Goal: Task Accomplishment & Management: Manage account settings

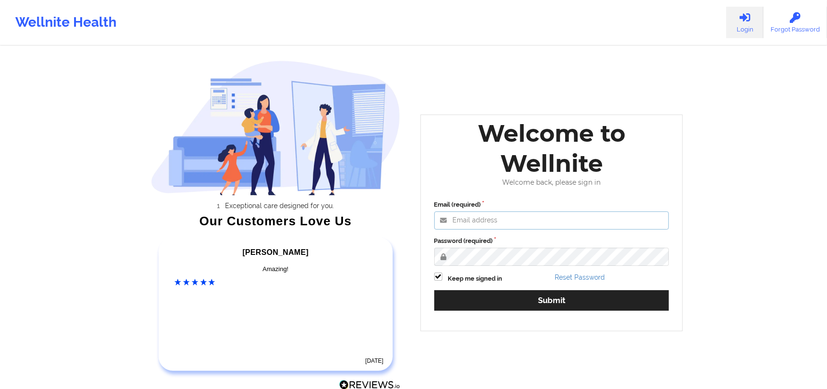
click at [488, 219] on input "Email (required)" at bounding box center [551, 221] width 235 height 18
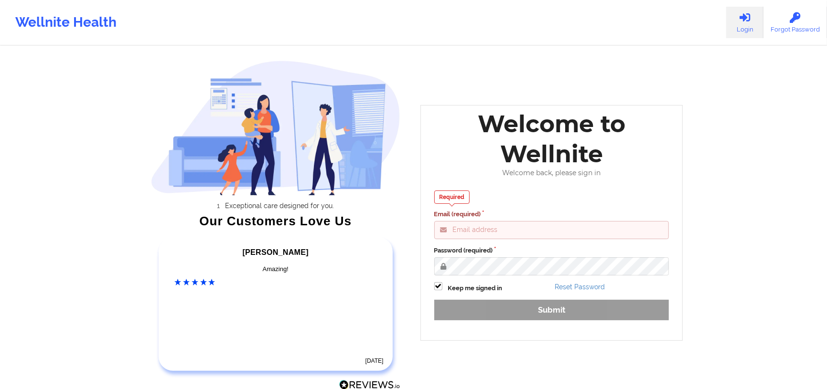
type input "jenica@wellnite.com"
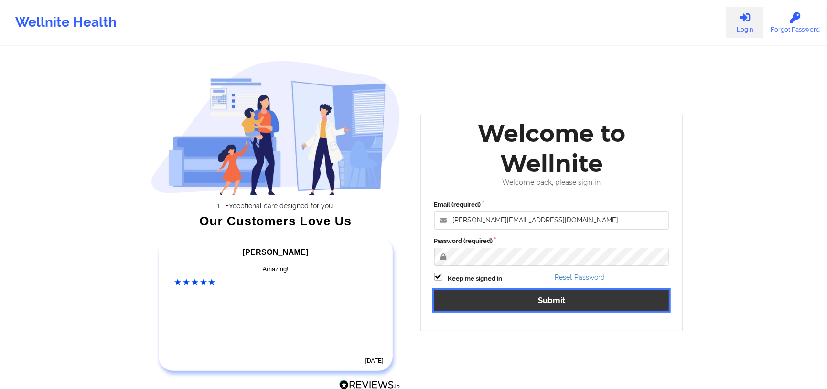
click at [602, 303] on button "Submit" at bounding box center [551, 301] width 235 height 21
